Goal: Task Accomplishment & Management: Manage account settings

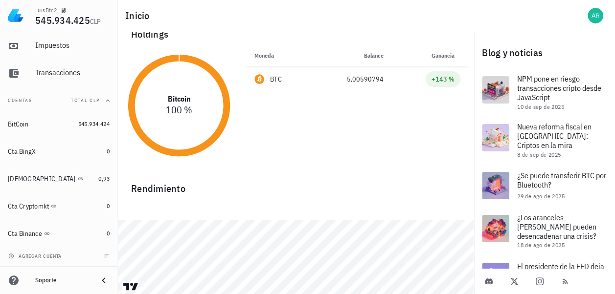
scroll to position [34, 0]
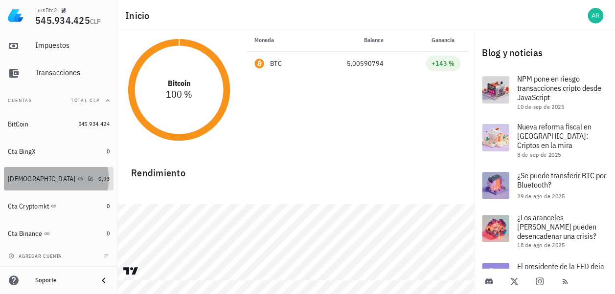
click at [13, 179] on div "[DEMOGRAPHIC_DATA]" at bounding box center [42, 179] width 68 height 8
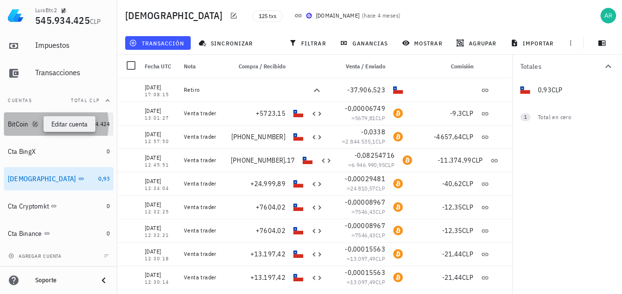
click at [35, 126] on icon "button" at bounding box center [35, 124] width 4 height 4
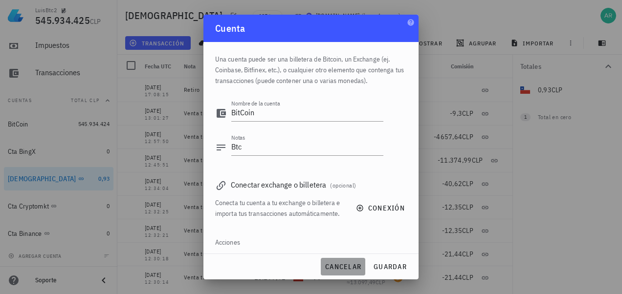
click at [345, 266] on span "cancelar" at bounding box center [343, 267] width 37 height 9
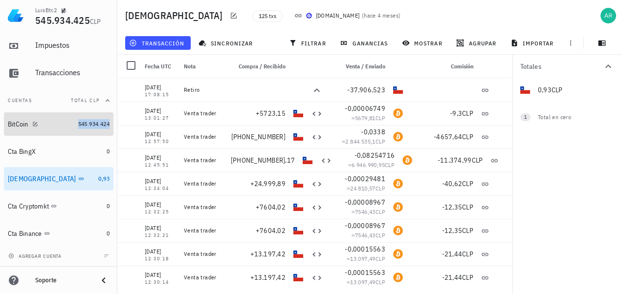
click at [96, 122] on span "545.934.424" at bounding box center [93, 123] width 31 height 7
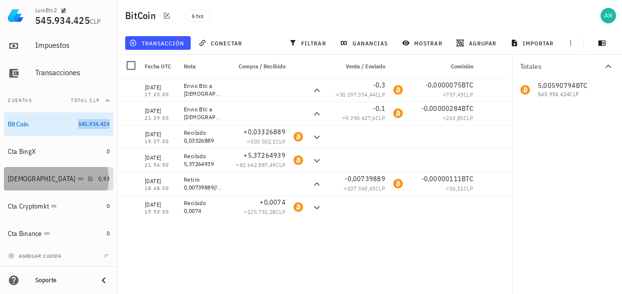
click at [78, 178] on div "[DEMOGRAPHIC_DATA]" at bounding box center [51, 179] width 87 height 9
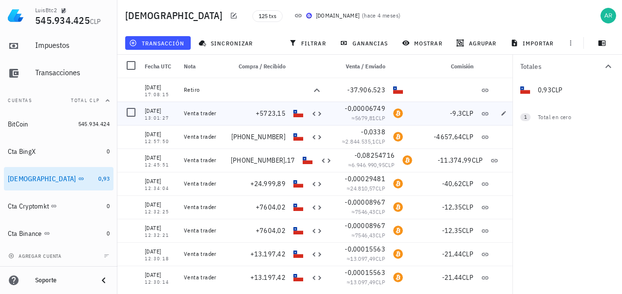
click at [369, 113] on div "≈ 5679,81 CLP" at bounding box center [358, 118] width 55 height 10
click at [506, 114] on icon "button" at bounding box center [504, 114] width 6 height 6
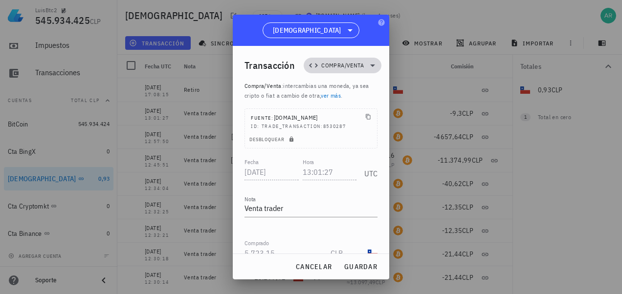
click at [367, 64] on icon at bounding box center [373, 66] width 12 height 12
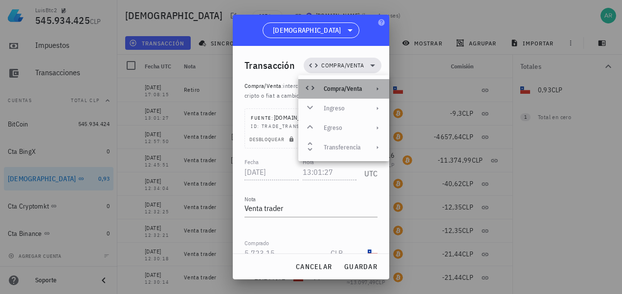
click at [374, 89] on div at bounding box center [376, 89] width 12 height 8
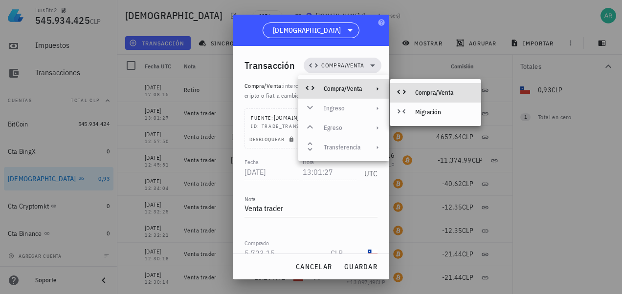
click at [378, 67] on div "Transacción Compra/Venta Compra/Venta : intercambias una moneda, ya sea cripto …" at bounding box center [311, 150] width 156 height 208
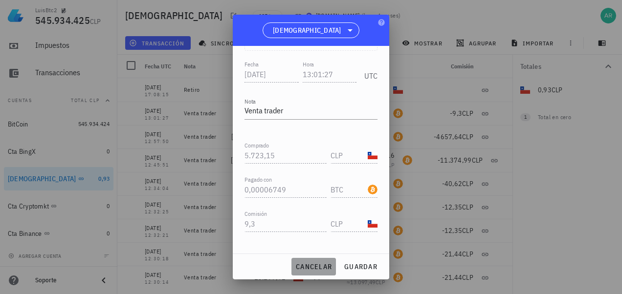
click at [318, 266] on span "cancelar" at bounding box center [313, 267] width 37 height 9
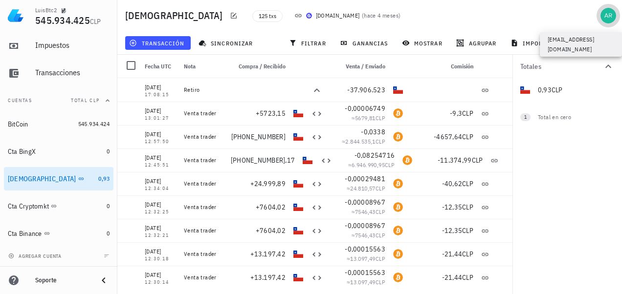
click at [609, 17] on div "avatar" at bounding box center [608, 16] width 16 height 16
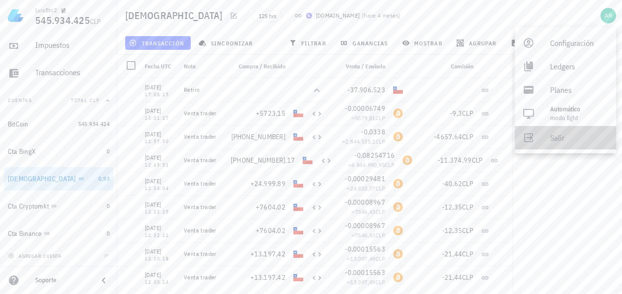
click at [570, 135] on div "Salir" at bounding box center [579, 138] width 58 height 20
